Goal: Check status: Check status

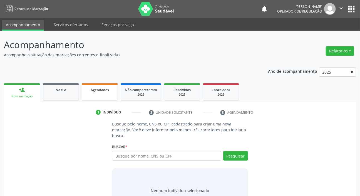
click at [96, 87] on div "Agendados" at bounding box center [100, 90] width 28 height 6
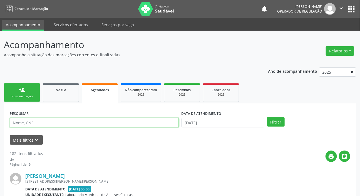
click at [82, 124] on input "text" at bounding box center [94, 122] width 169 height 9
paste input "702 5062 3164 2840"
type input "702 5062 3164 2840"
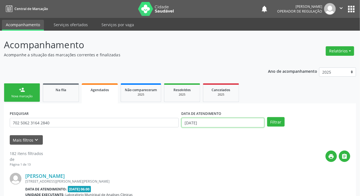
click at [213, 123] on input "[DATE]" at bounding box center [223, 122] width 83 height 9
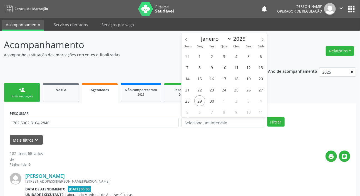
click at [285, 122] on div "Filtrar" at bounding box center [309, 121] width 86 height 9
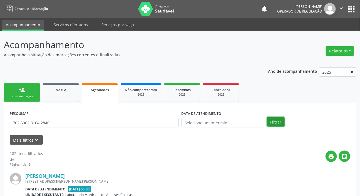
click at [281, 124] on button "Filtrar" at bounding box center [276, 121] width 18 height 9
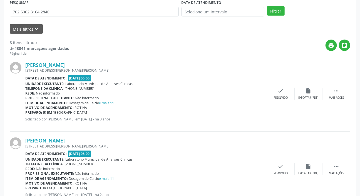
scroll to position [103, 0]
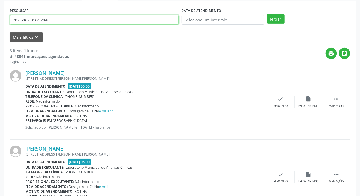
click at [105, 24] on input "702 5062 3164 2840" at bounding box center [94, 19] width 169 height 9
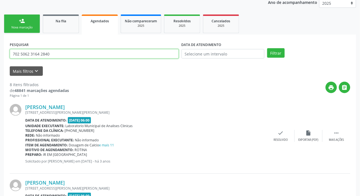
scroll to position [0, 0]
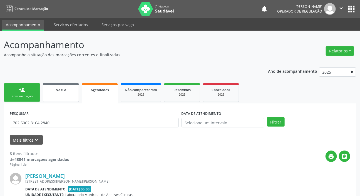
click at [48, 95] on link "Na fila" at bounding box center [61, 92] width 36 height 19
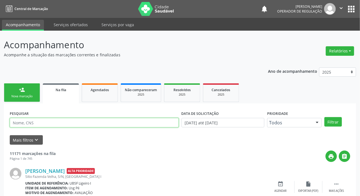
click at [55, 124] on input "text" at bounding box center [94, 122] width 169 height 9
paste input "702 5062 3164 2840"
type input "702 5062 3164 2840"
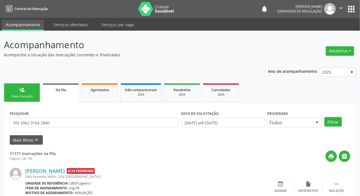
click at [322, 120] on div at bounding box center [317, 122] width 8 height 9
click at [333, 119] on button "Filtrar" at bounding box center [334, 121] width 18 height 9
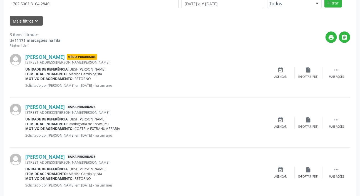
scroll to position [130, 0]
